Goal: Information Seeking & Learning: Learn about a topic

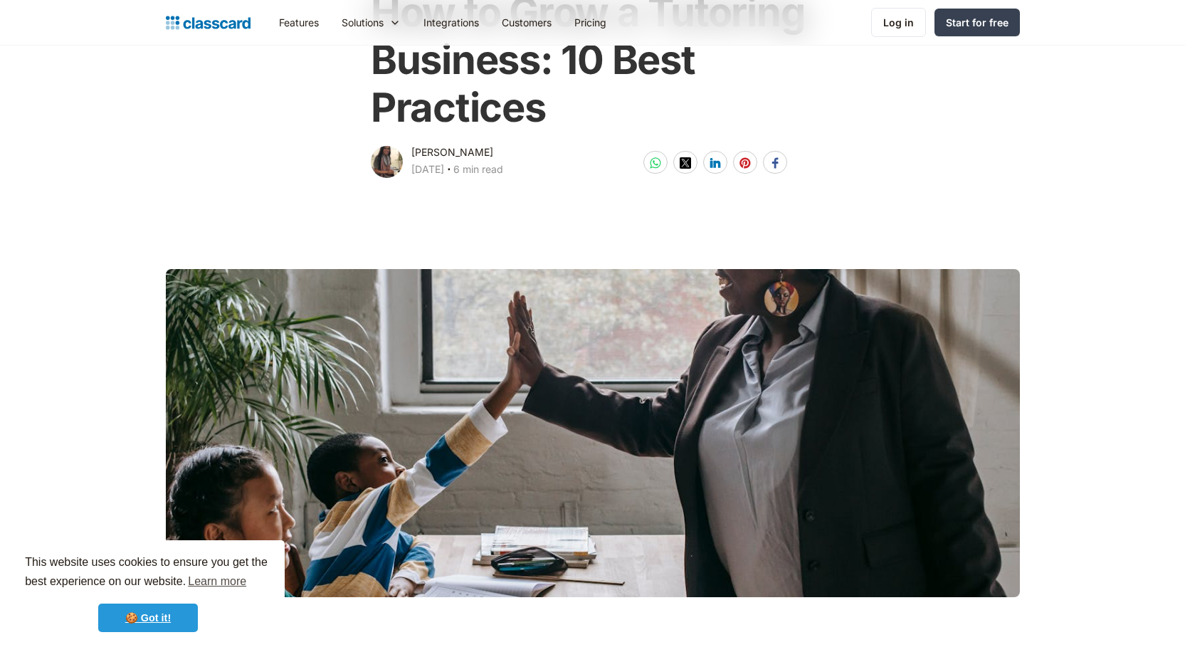
click at [161, 615] on link "🍪 Got it!" at bounding box center [148, 617] width 100 height 28
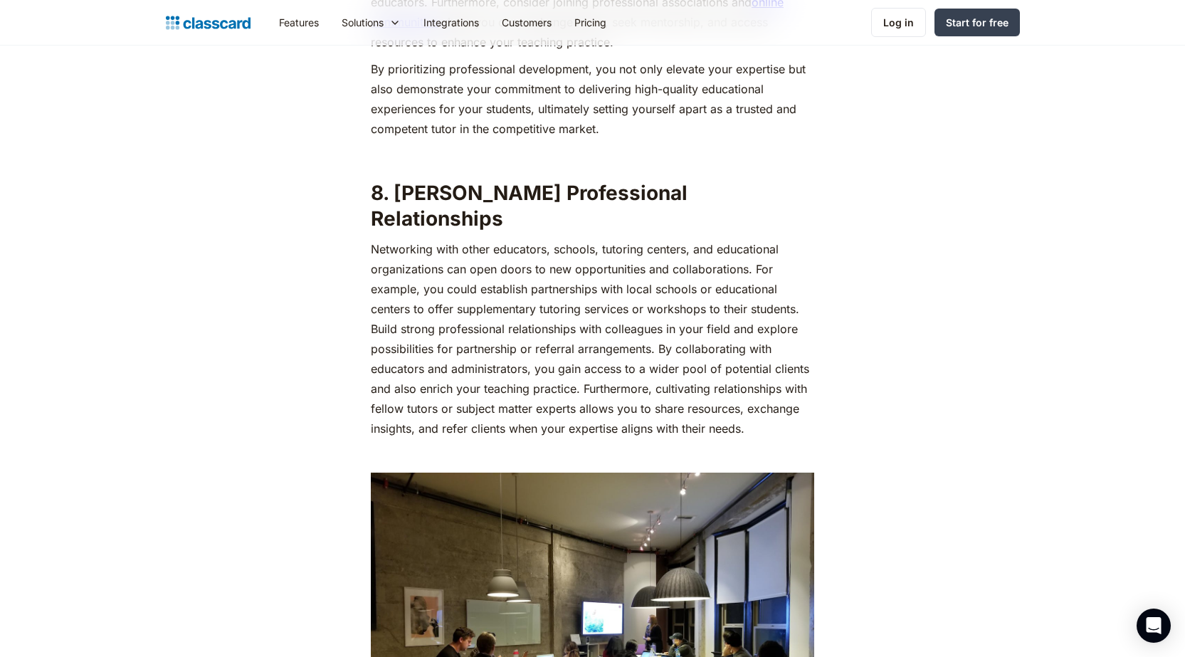
scroll to position [4075, 0]
